Goal: Complete application form

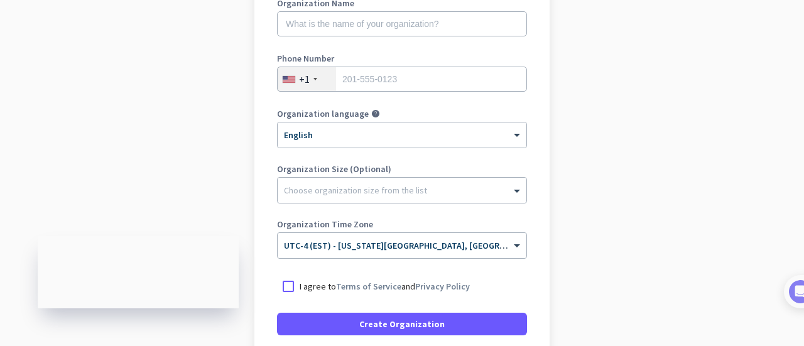
scroll to position [194, 0]
click at [315, 89] on div "+1" at bounding box center [307, 79] width 58 height 24
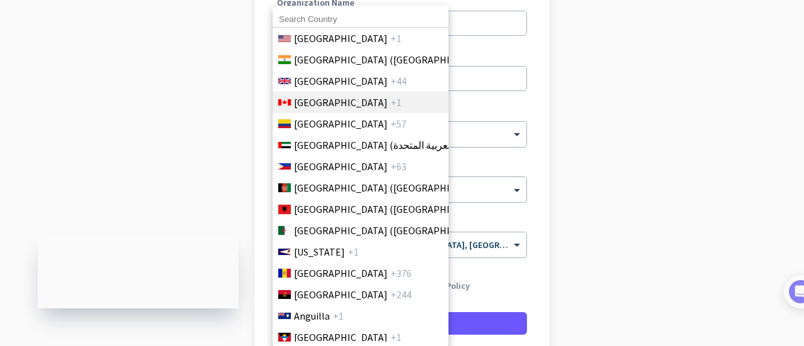
click at [320, 102] on span "[GEOGRAPHIC_DATA]" at bounding box center [341, 102] width 94 height 15
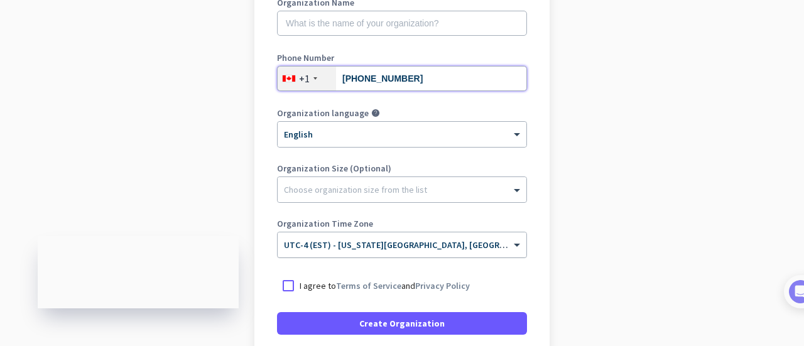
type input "[PHONE_NUMBER]"
click at [296, 253] on div "× UTC-4 (EST) - [US_STATE][GEOGRAPHIC_DATA], [GEOGRAPHIC_DATA], [GEOGRAPHIC_DAT…" at bounding box center [402, 244] width 249 height 25
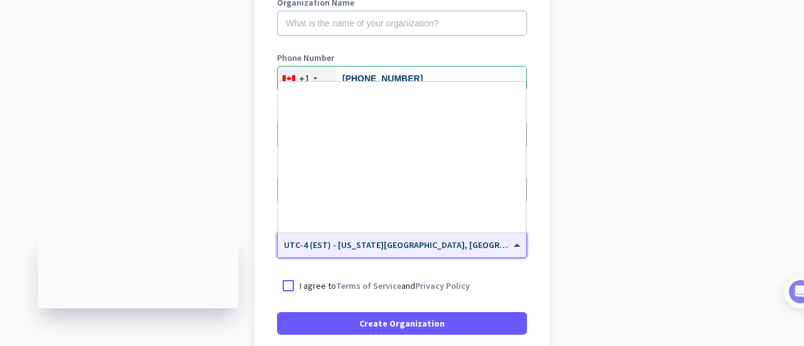
scroll to position [1450, 0]
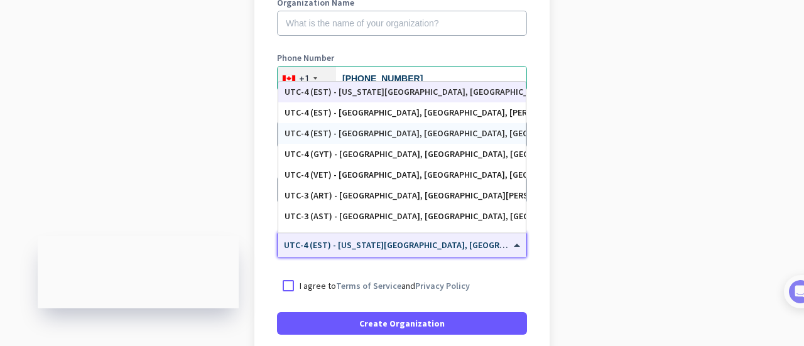
click at [472, 136] on div "UTC-4 (EST) - [GEOGRAPHIC_DATA], [GEOGRAPHIC_DATA], [GEOGRAPHIC_DATA], [GEOGRAP…" at bounding box center [401, 133] width 235 height 11
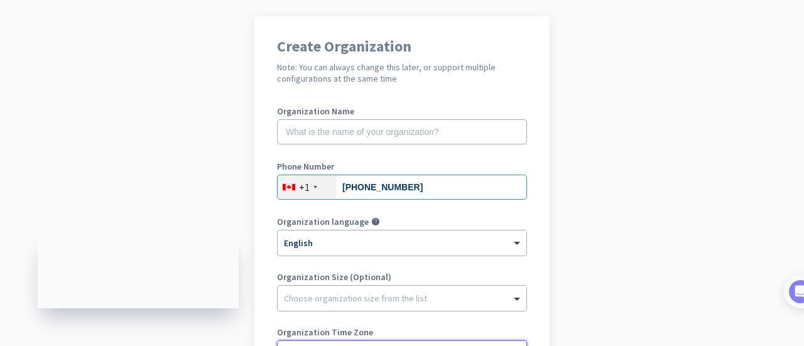
scroll to position [82, 0]
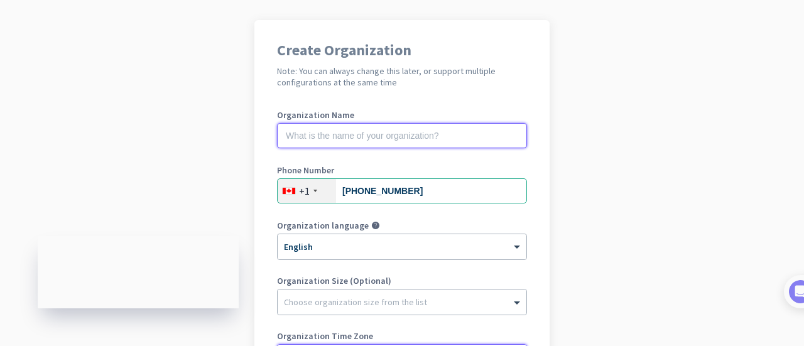
click at [469, 134] on input "text" at bounding box center [402, 135] width 250 height 25
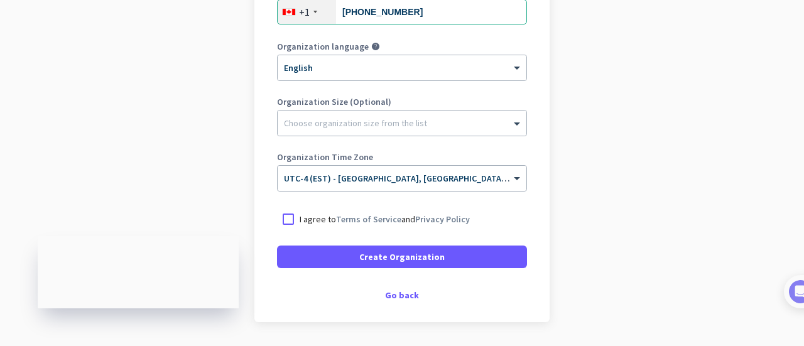
scroll to position [299, 0]
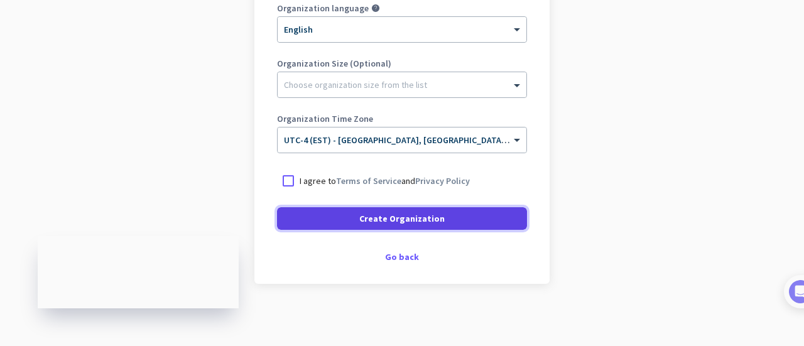
click at [472, 221] on span at bounding box center [402, 218] width 250 height 30
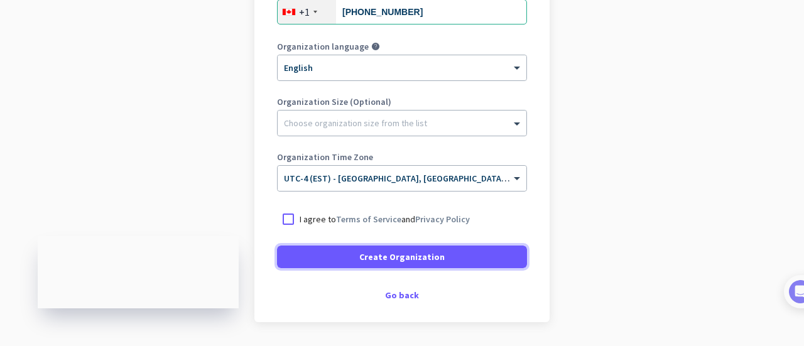
scroll to position [290, 0]
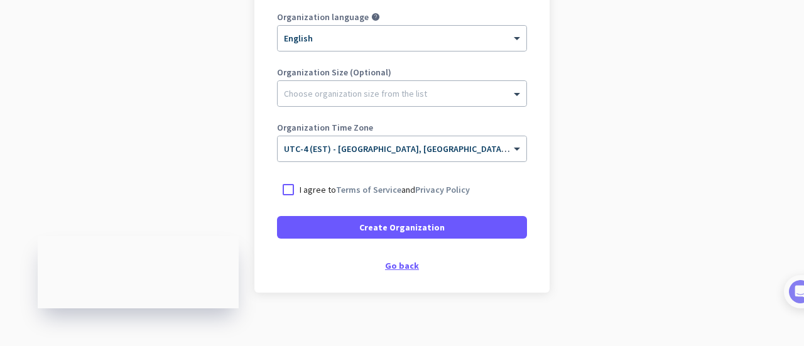
click at [393, 264] on div "Go back" at bounding box center [402, 265] width 250 height 9
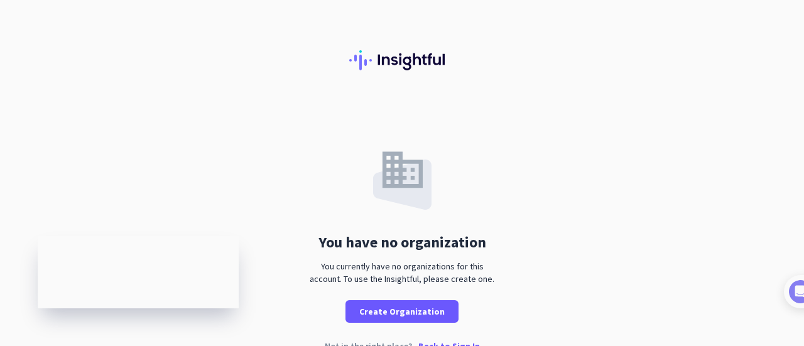
scroll to position [24, 0]
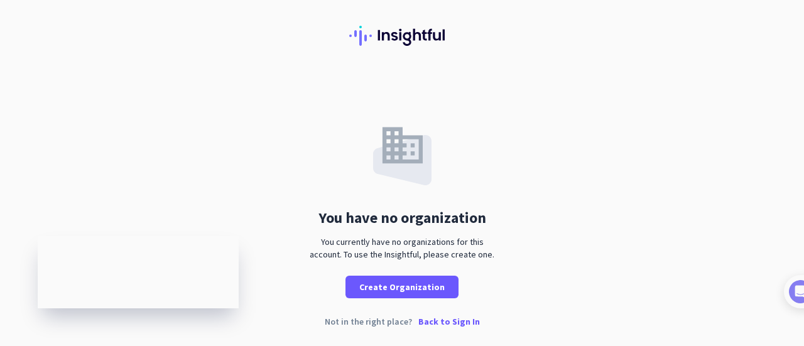
click at [450, 321] on p "Back to Sign In" at bounding box center [449, 321] width 62 height 9
